Goal: Find specific page/section: Find specific page/section

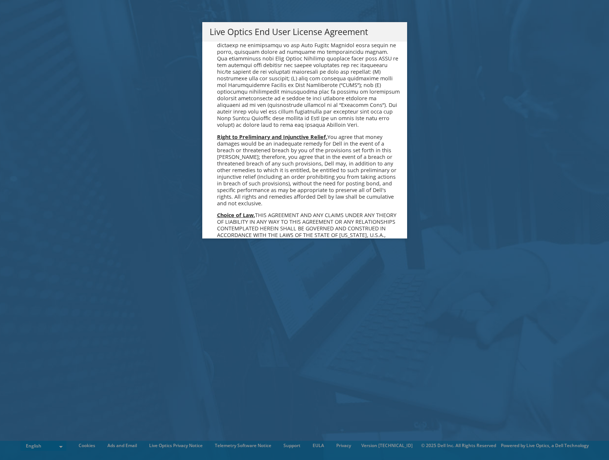
scroll to position [2790, 0]
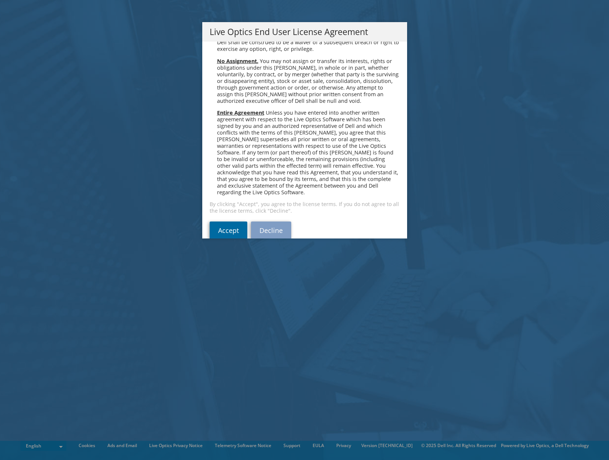
click at [224, 223] on link "Accept" at bounding box center [229, 231] width 38 height 18
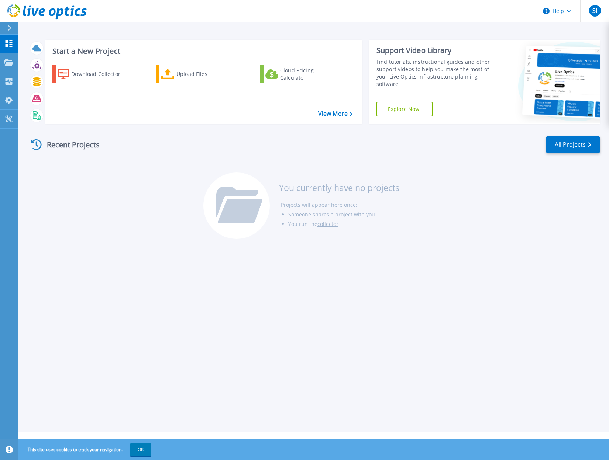
click at [7, 28] on div at bounding box center [13, 28] width 12 height 13
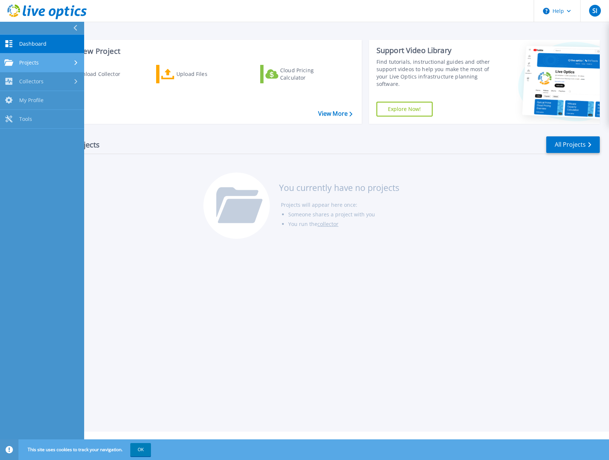
click at [34, 59] on span "Projects" at bounding box center [29, 62] width 20 height 7
click at [49, 61] on div "Projects" at bounding box center [41, 62] width 75 height 7
click at [317, 154] on div "Recent Projects All Projects" at bounding box center [313, 145] width 571 height 18
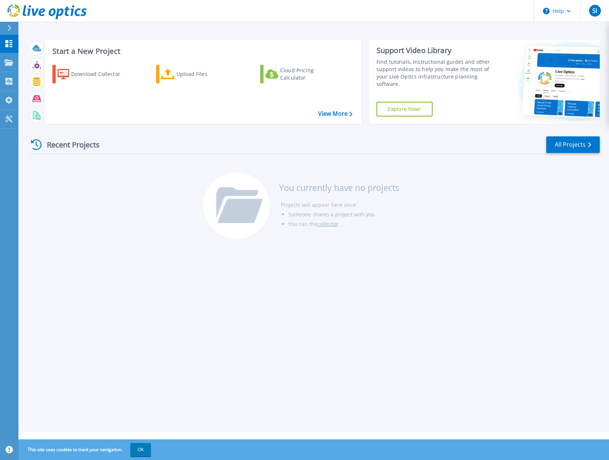
click at [10, 25] on icon at bounding box center [9, 28] width 4 height 6
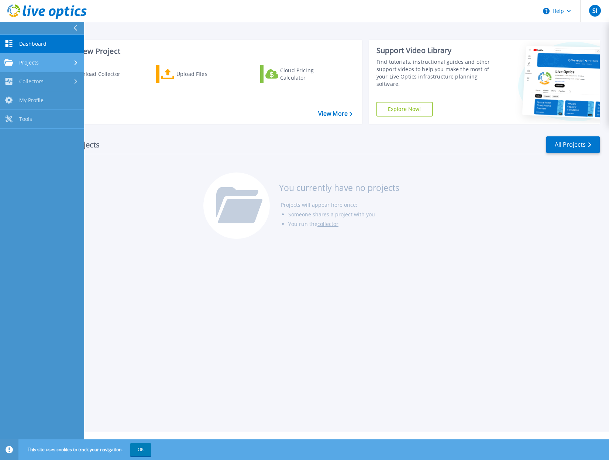
click at [35, 61] on span "Projects" at bounding box center [29, 62] width 20 height 7
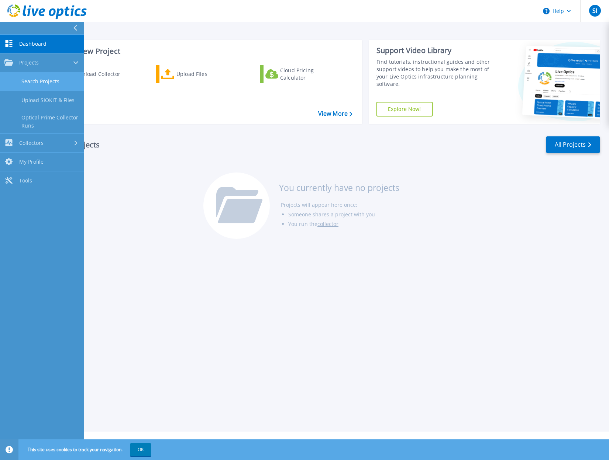
click at [37, 82] on link "Search Projects" at bounding box center [42, 81] width 84 height 19
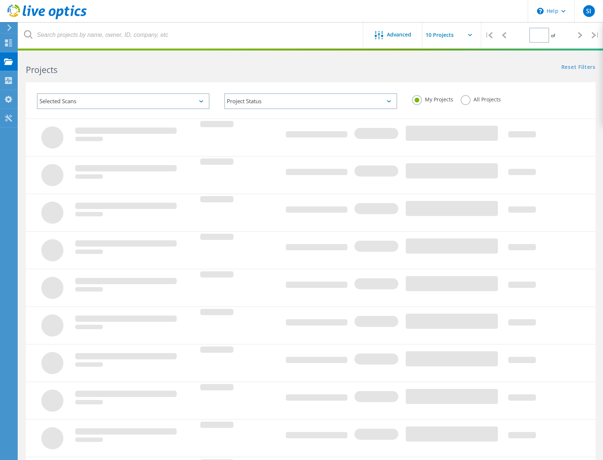
type input "1"
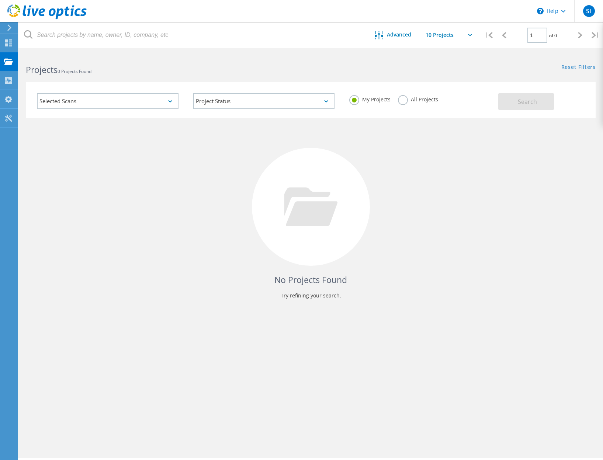
click at [404, 100] on label "All Projects" at bounding box center [418, 98] width 40 height 7
click at [0, 0] on input "All Projects" at bounding box center [0, 0] width 0 height 0
click at [523, 107] on button "Search" at bounding box center [526, 101] width 56 height 17
click at [357, 101] on label "My Projects" at bounding box center [369, 98] width 41 height 7
click at [0, 0] on input "My Projects" at bounding box center [0, 0] width 0 height 0
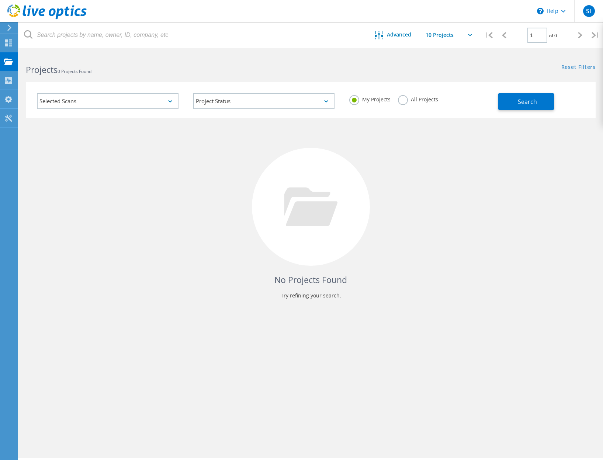
click at [399, 99] on label "All Projects" at bounding box center [418, 98] width 40 height 7
click at [0, 0] on input "All Projects" at bounding box center [0, 0] width 0 height 0
click at [592, 7] on div "SI" at bounding box center [589, 11] width 12 height 12
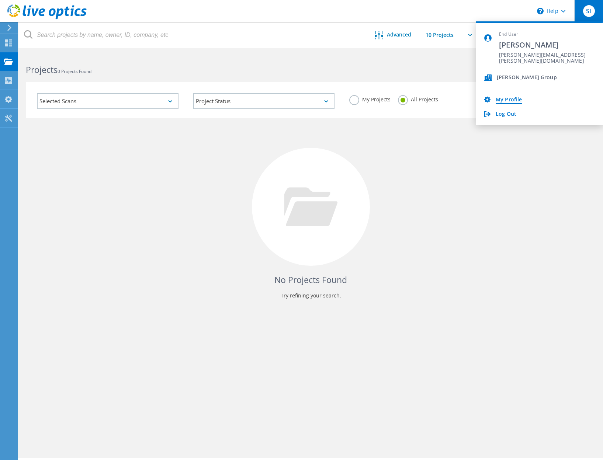
click at [508, 99] on link "My Profile" at bounding box center [509, 100] width 26 height 7
